Goal: Find specific fact: Find specific fact

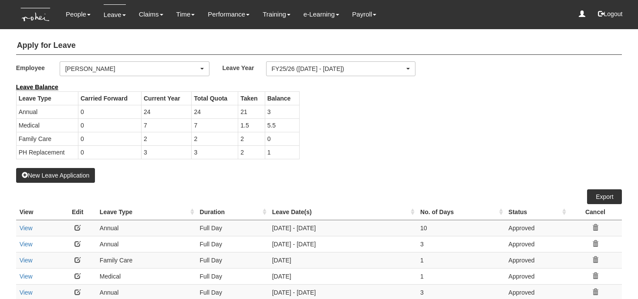
select select "50"
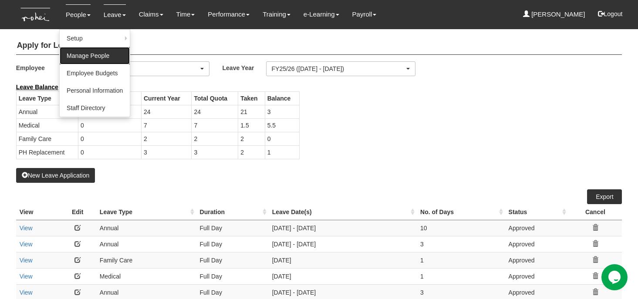
click at [84, 57] on link "Manage People" at bounding box center [95, 55] width 70 height 17
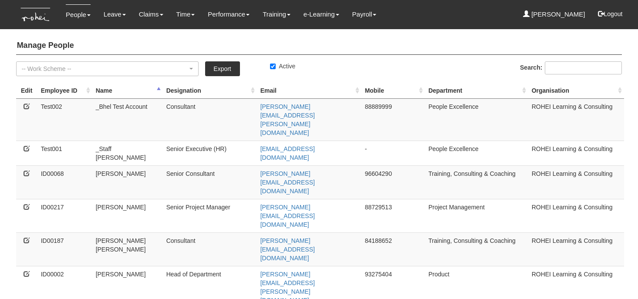
select select "50"
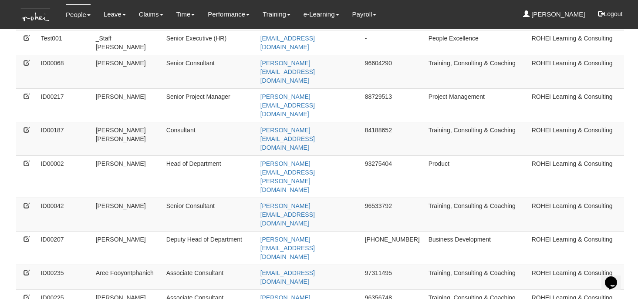
scroll to position [129, 0]
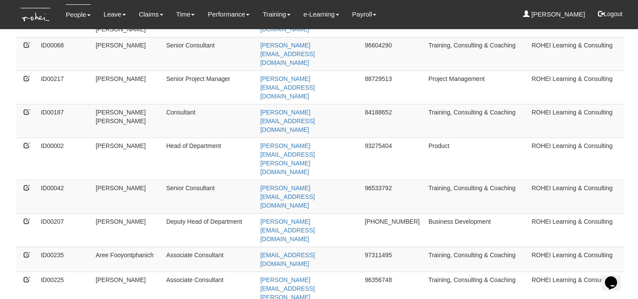
copy td "87172955"
